Goal: Check status: Check status

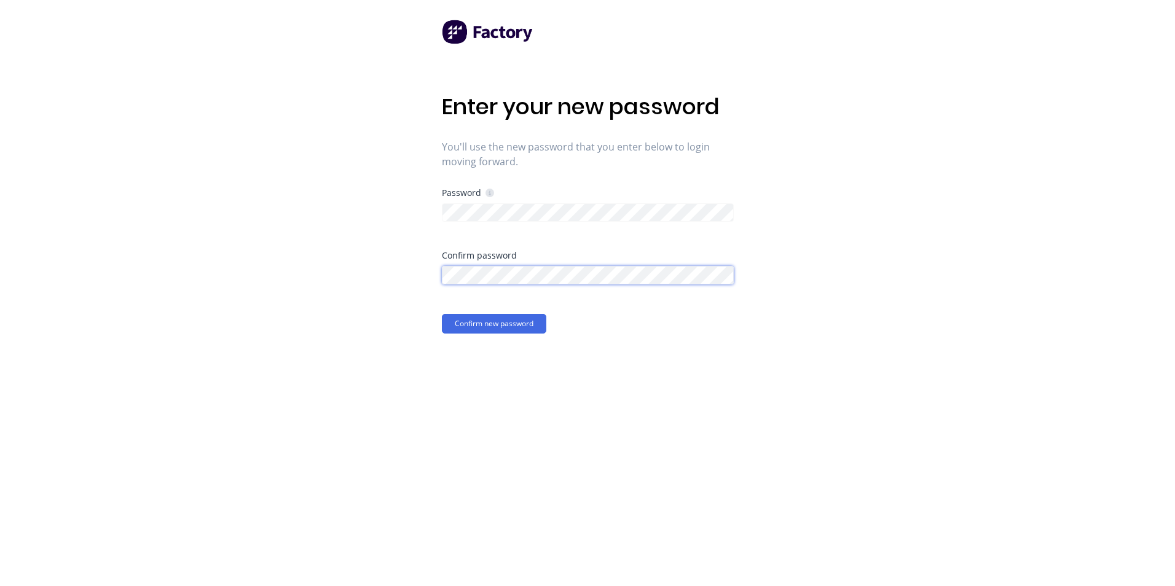
click at [442, 314] on button "Confirm new password" at bounding box center [494, 324] width 104 height 20
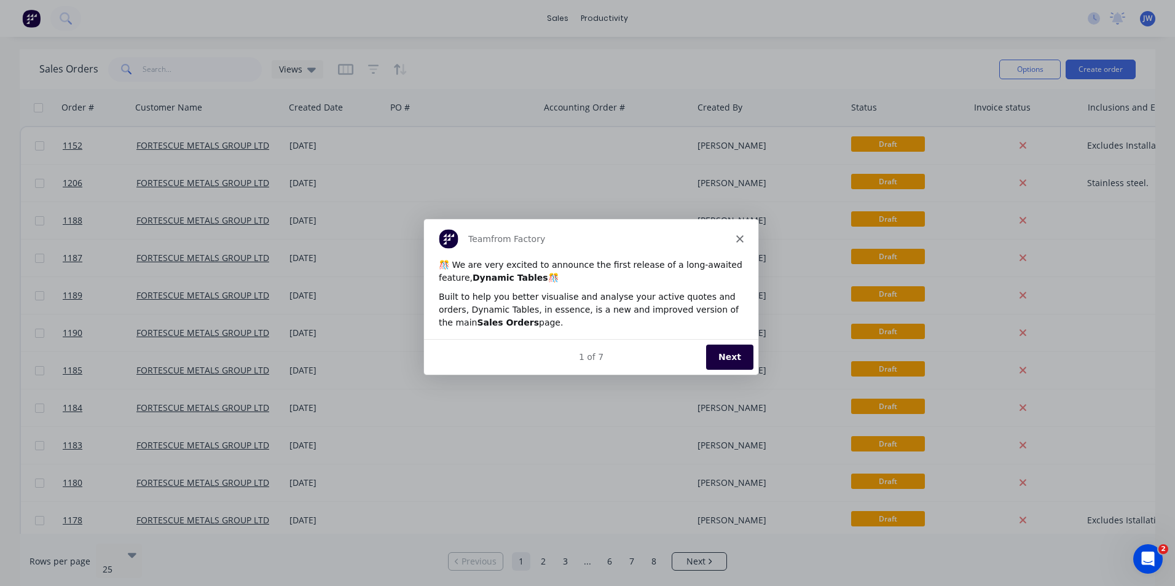
click at [736, 361] on button "Next" at bounding box center [729, 356] width 47 height 25
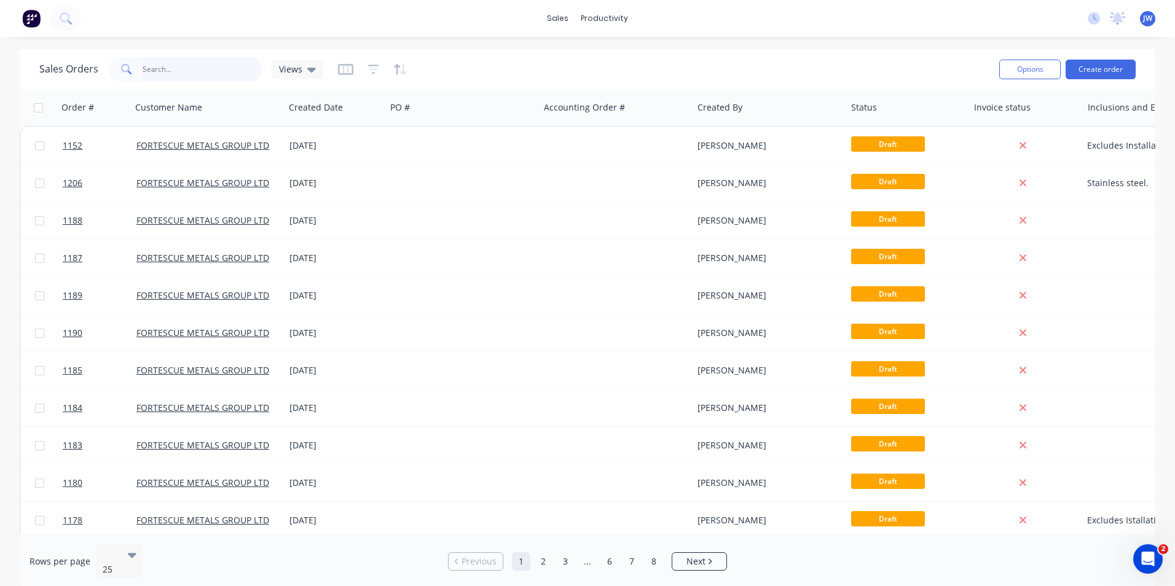
click at [174, 74] on input "text" at bounding box center [203, 69] width 120 height 25
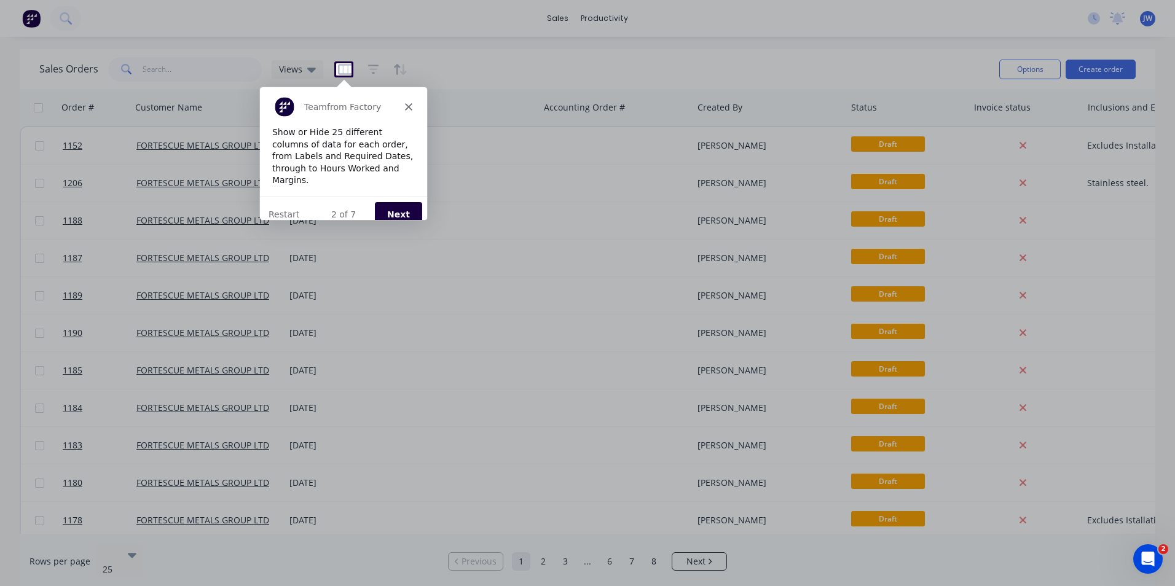
click at [408, 108] on icon "Close" at bounding box center [407, 105] width 7 height 7
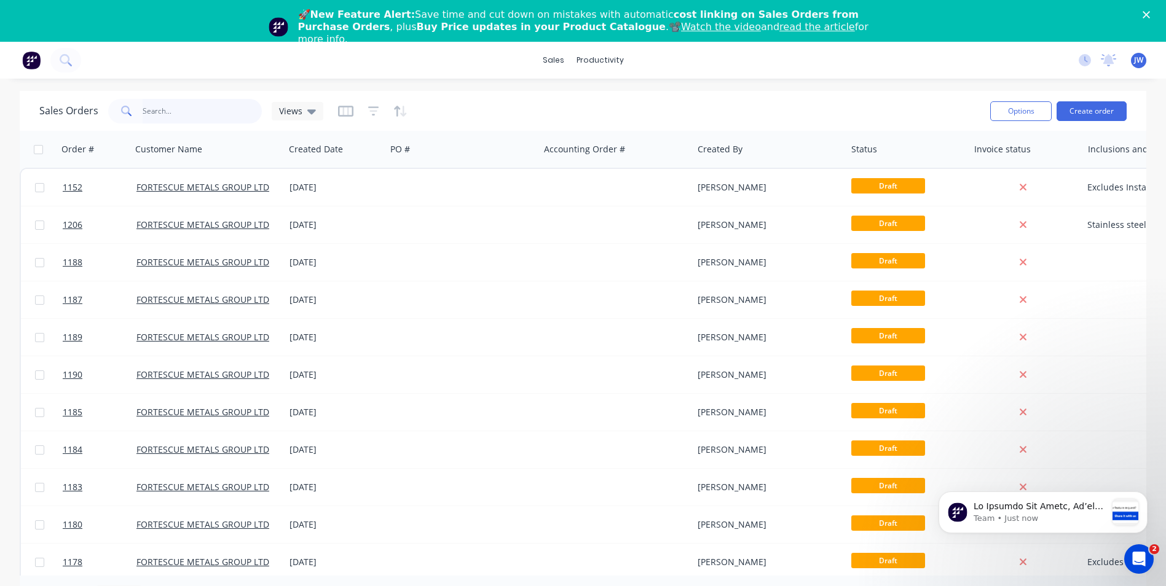
click at [184, 120] on input "text" at bounding box center [203, 111] width 120 height 25
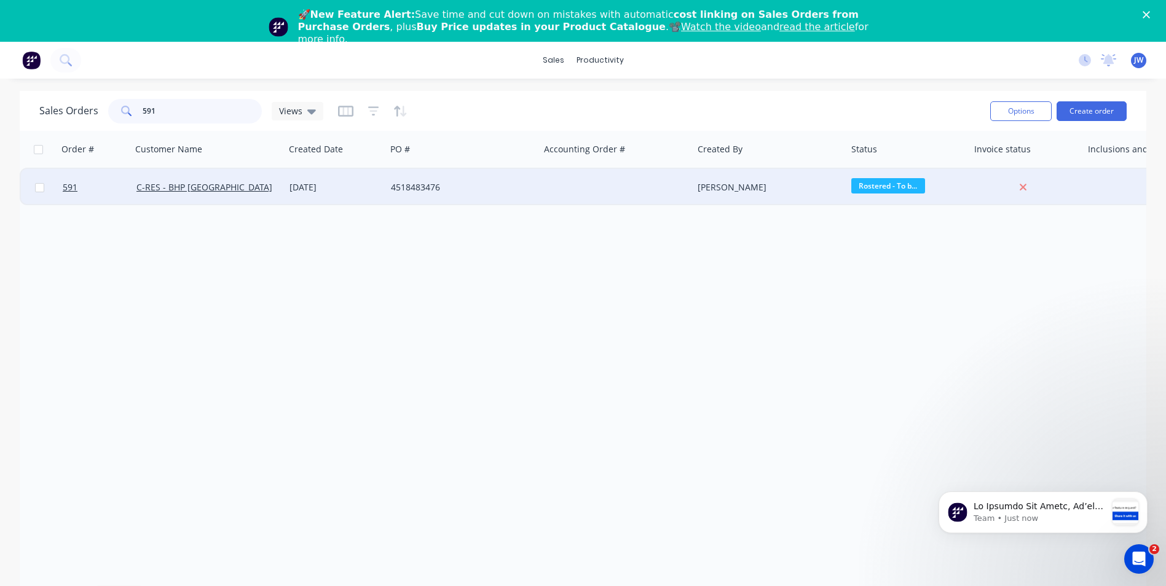
type input "591"
click at [307, 192] on div "[DATE]" at bounding box center [336, 187] width 92 height 12
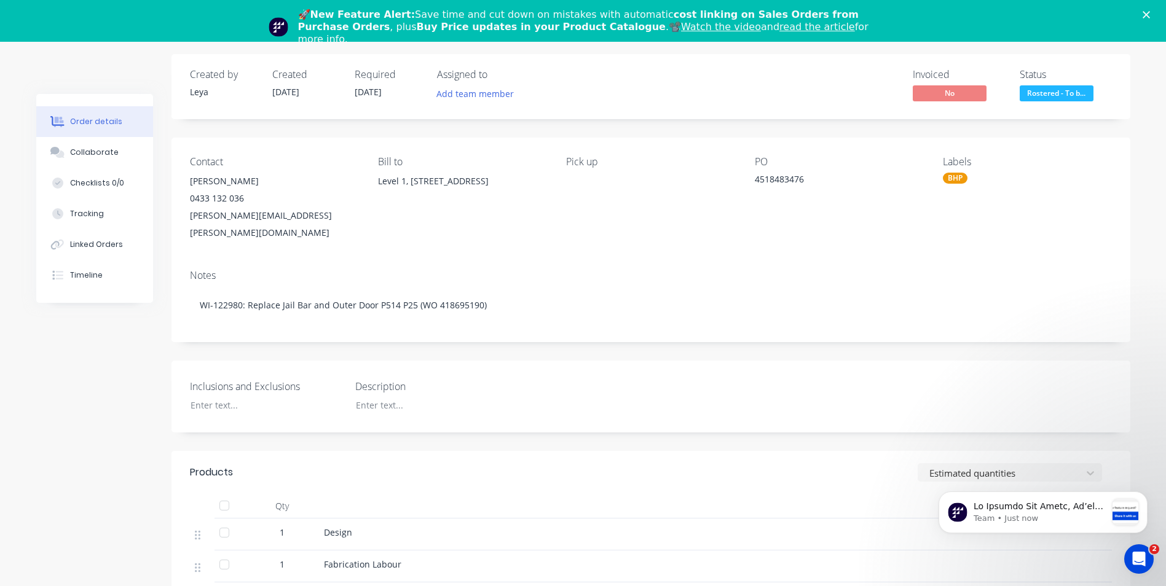
scroll to position [61, 0]
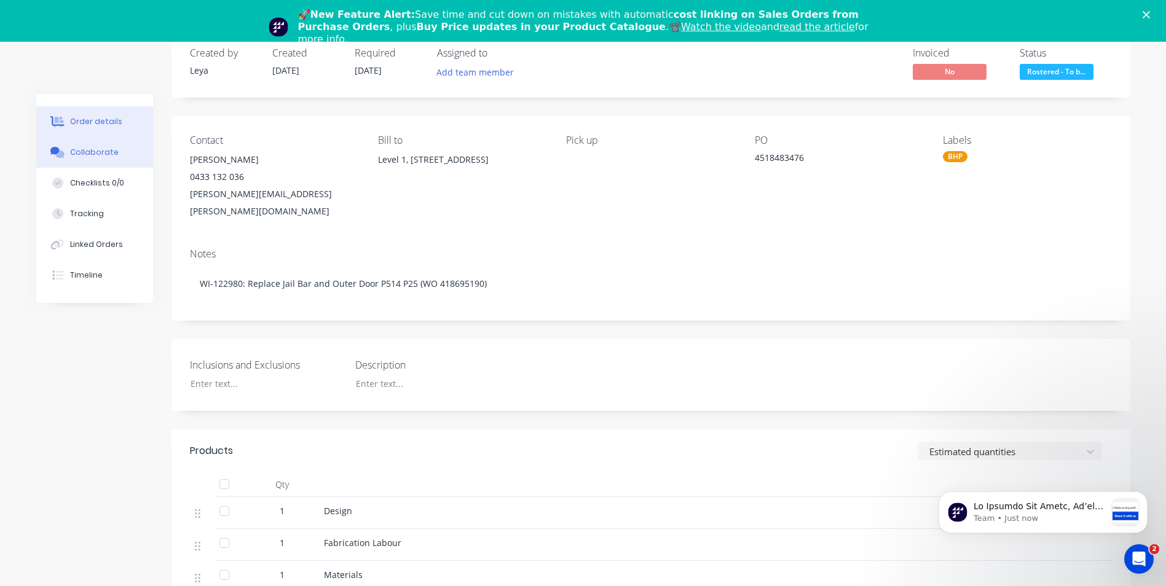
drag, startPoint x: 121, startPoint y: 160, endPoint x: 100, endPoint y: 173, distance: 24.8
click at [120, 160] on button "Collaborate" at bounding box center [94, 152] width 117 height 31
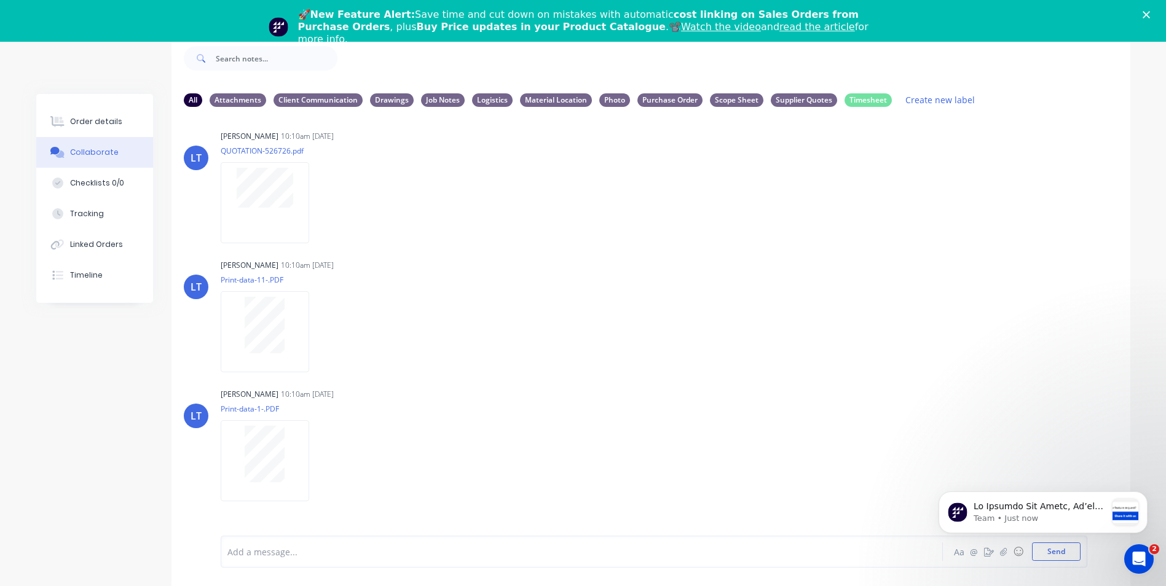
scroll to position [676, 0]
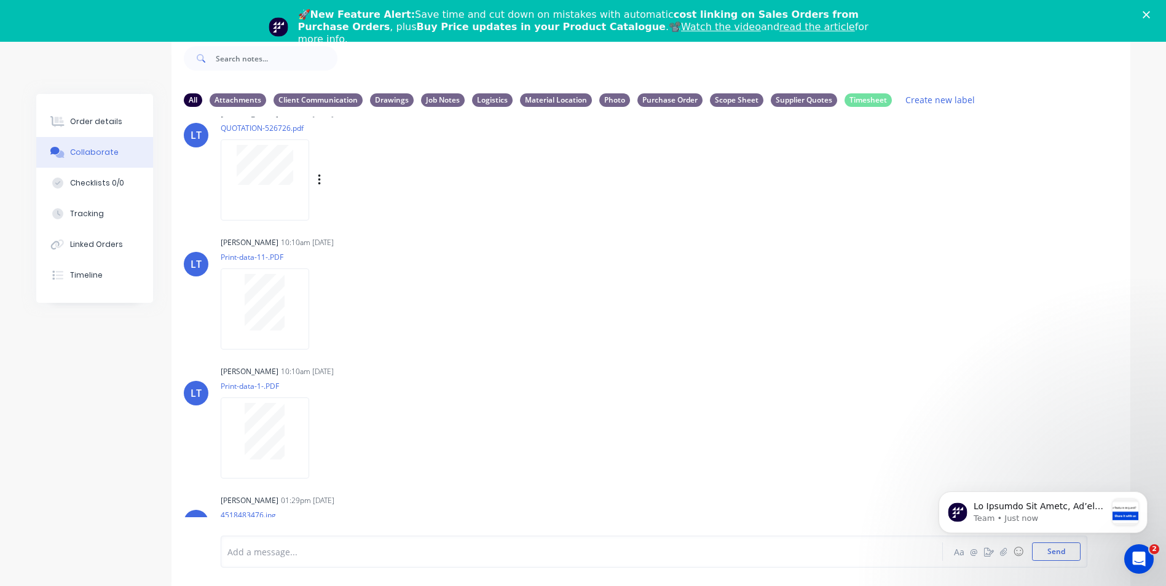
click at [283, 192] on div at bounding box center [265, 180] width 89 height 81
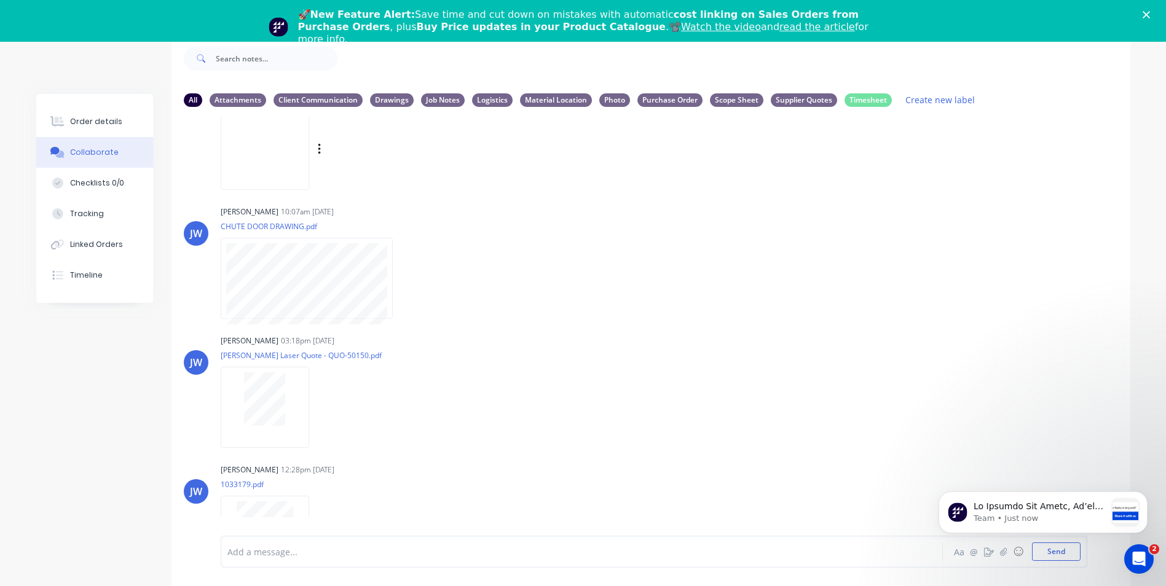
click at [269, 167] on img at bounding box center [265, 149] width 89 height 81
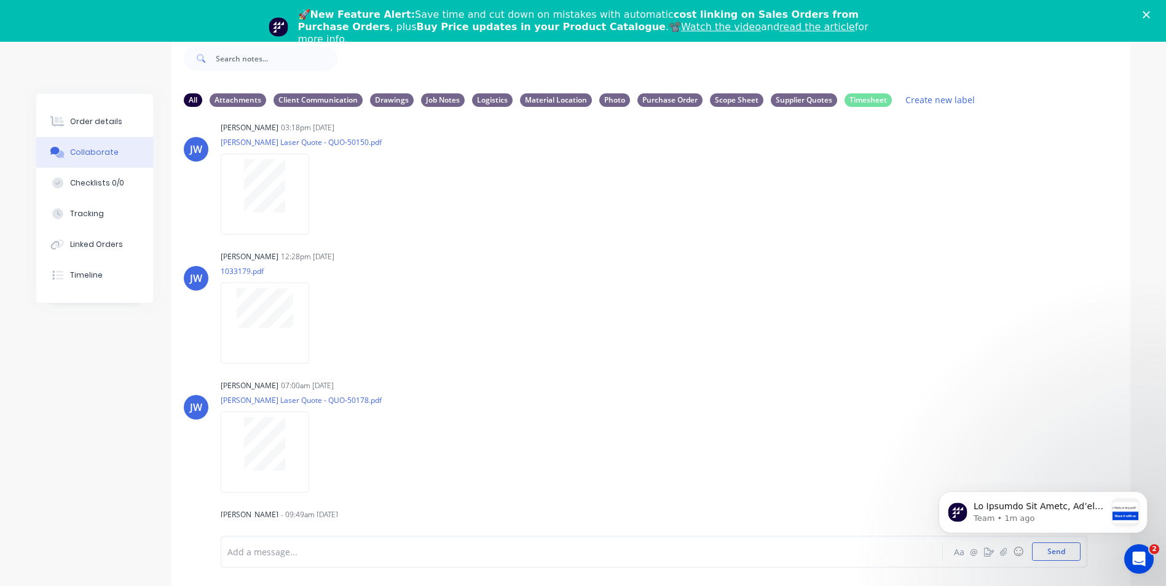
scroll to position [1537, 0]
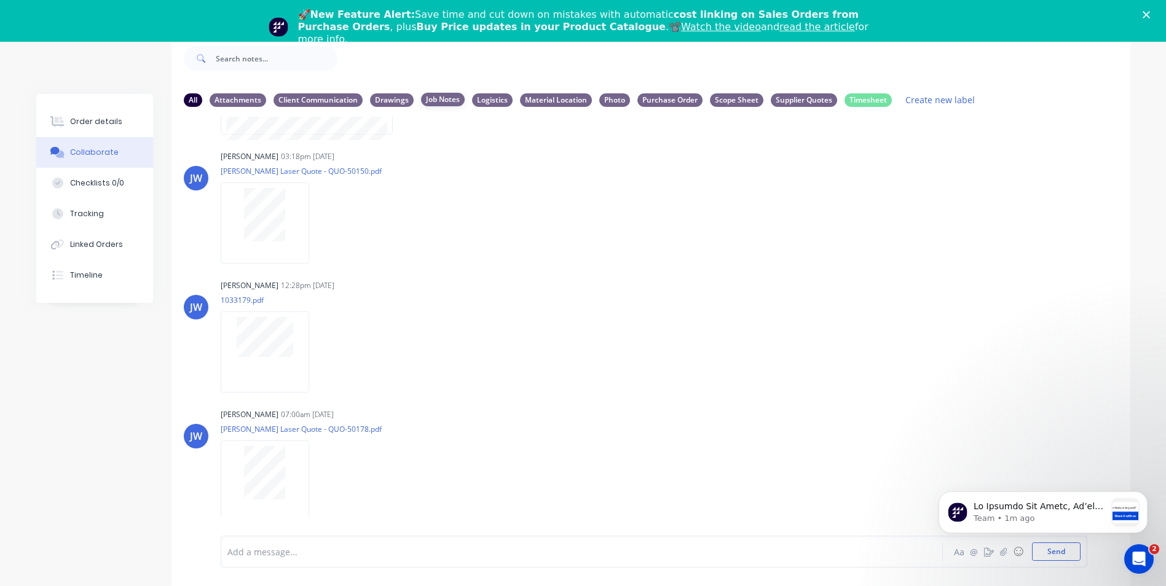
click at [428, 98] on div "Job Notes" at bounding box center [443, 100] width 44 height 14
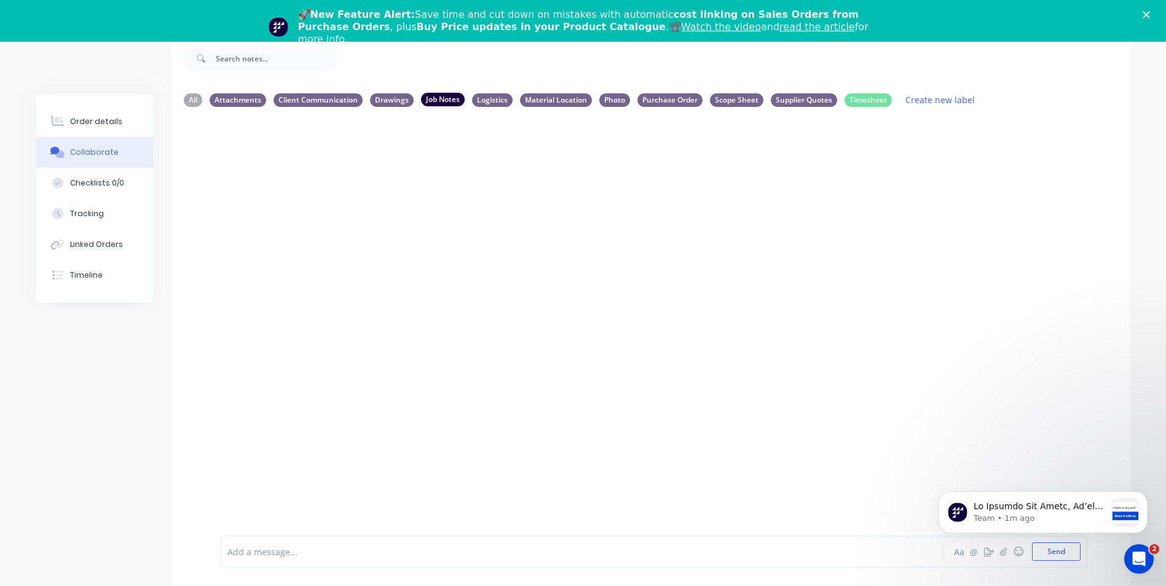
scroll to position [0, 0]
click at [668, 98] on div "Purchase Order" at bounding box center [669, 100] width 65 height 14
click at [512, 99] on div "All Attachments Client Communication Drawings Job Notes Logistics Material Loca…" at bounding box center [651, 100] width 934 height 17
click at [504, 101] on div "Logistics" at bounding box center [492, 100] width 41 height 14
